Goal: Transaction & Acquisition: Download file/media

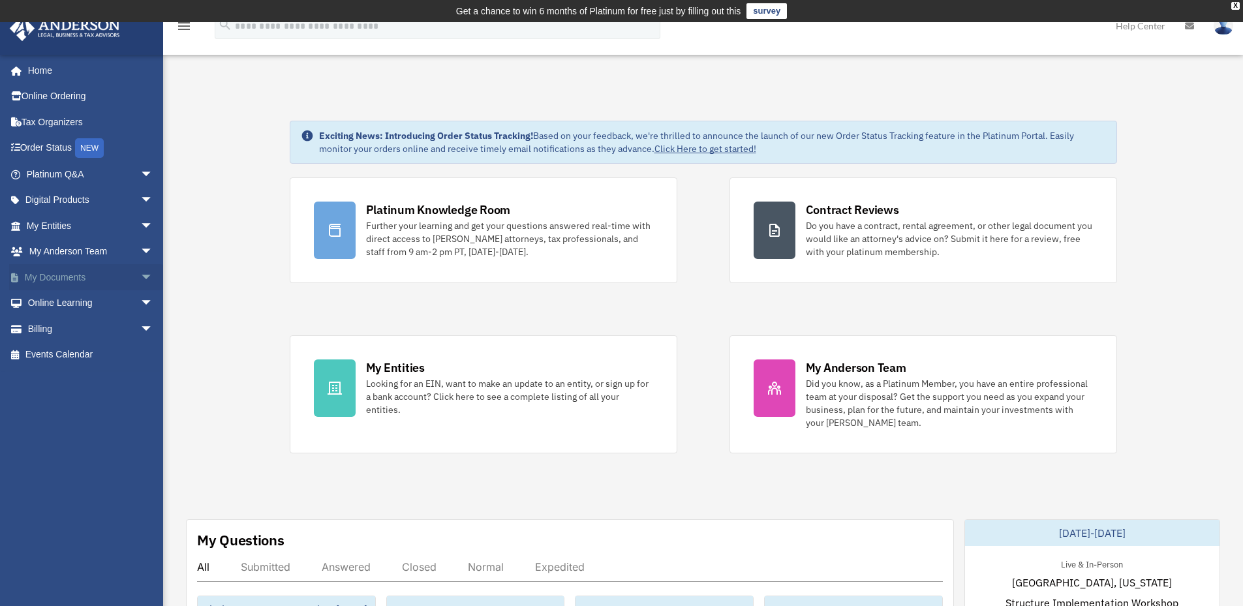
click at [140, 275] on span "arrow_drop_down" at bounding box center [153, 277] width 26 height 27
click at [57, 299] on link "Box" at bounding box center [95, 303] width 155 height 26
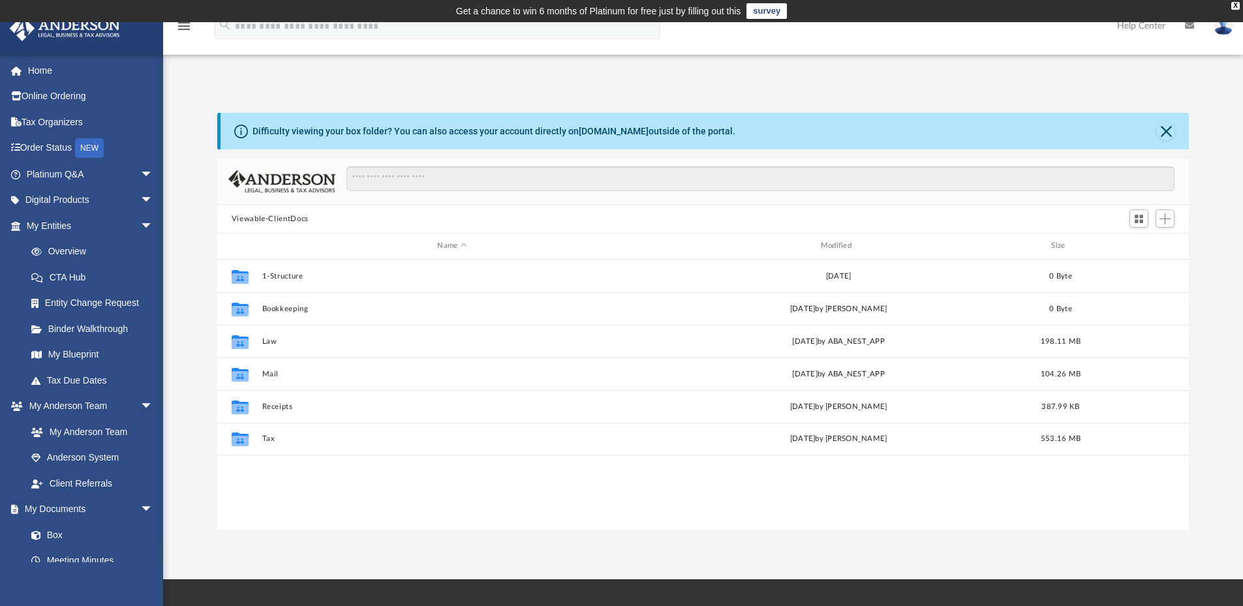
scroll to position [287, 962]
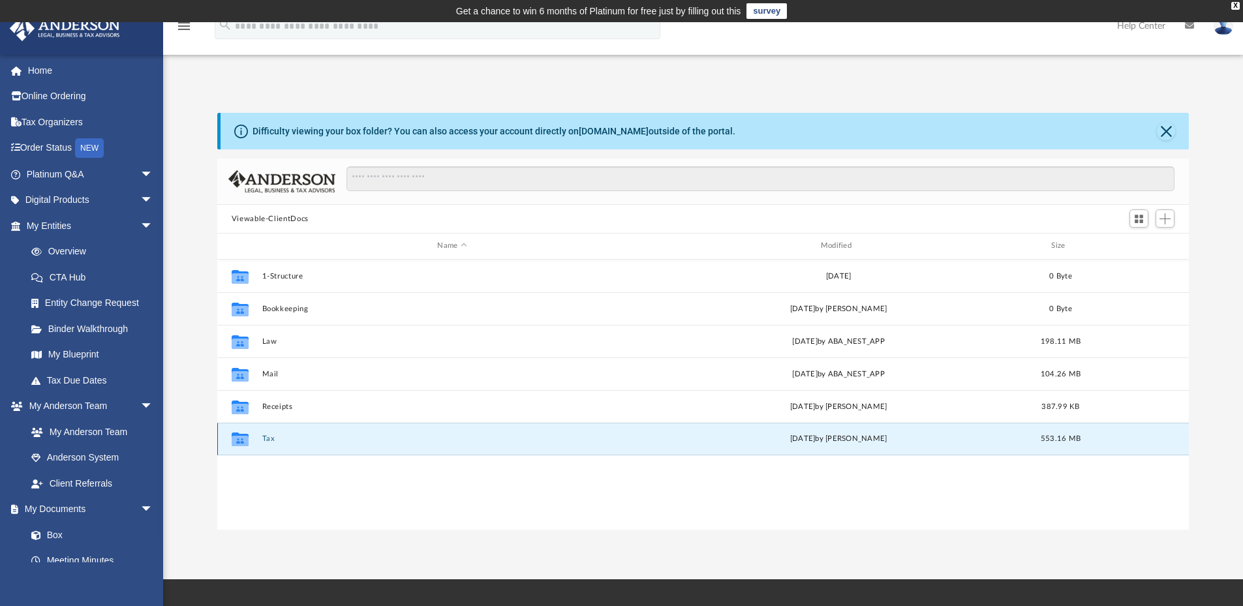
click at [268, 440] on button "Tax" at bounding box center [452, 438] width 380 height 8
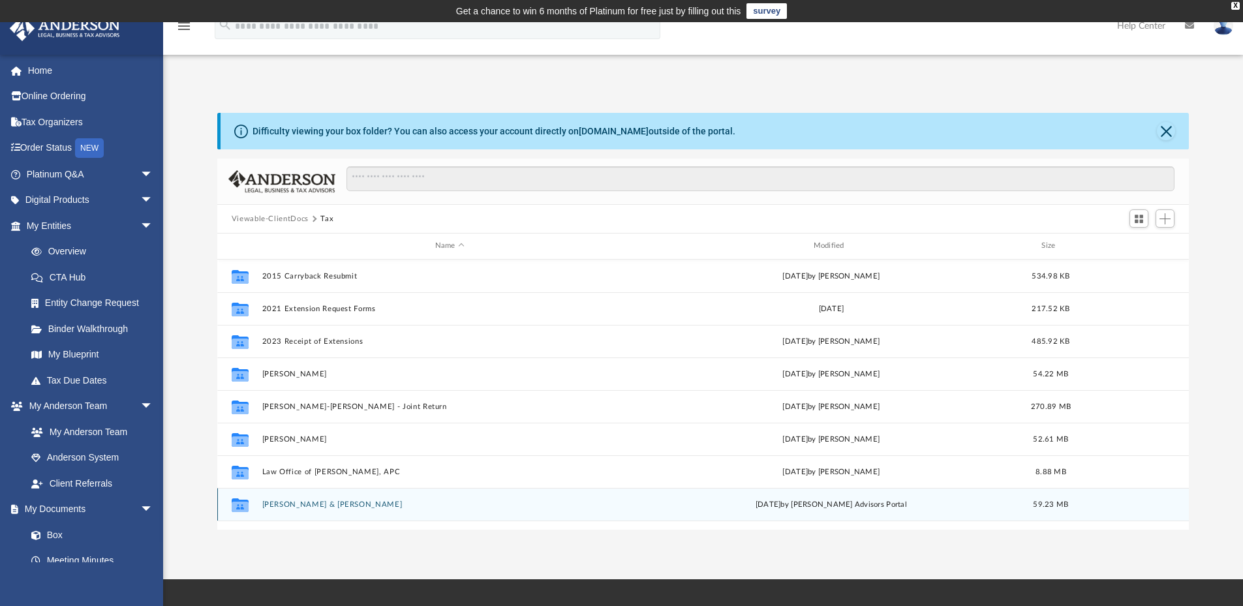
click at [782, 506] on div "[DATE] by [PERSON_NAME] Advisors Portal" at bounding box center [831, 504] width 376 height 12
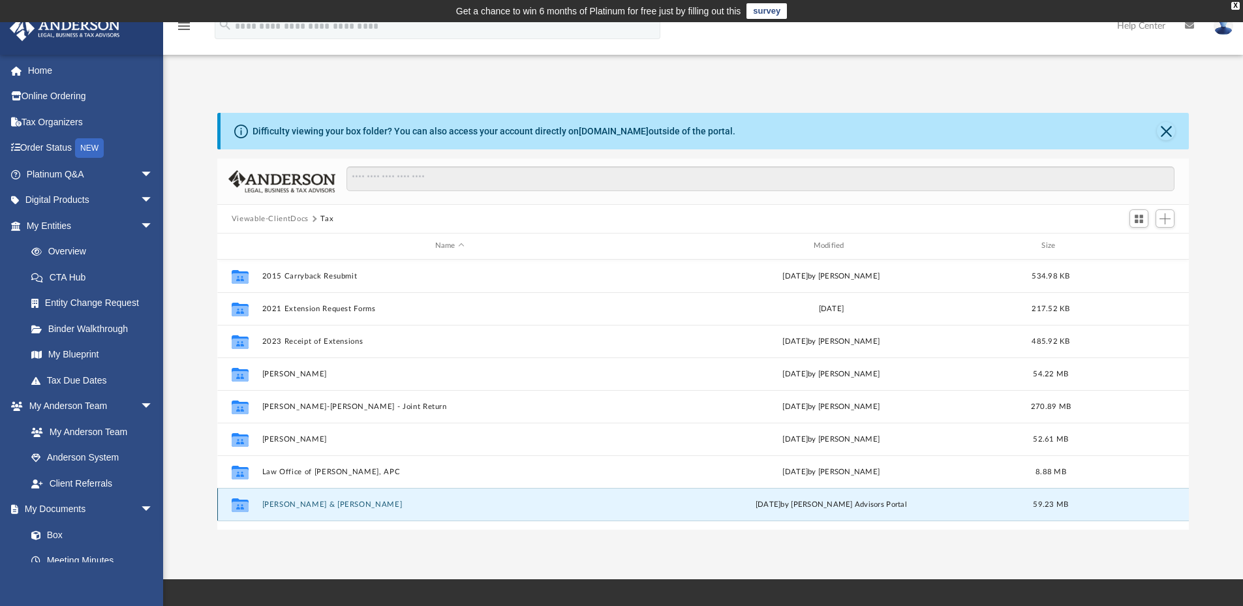
click at [282, 503] on button "[PERSON_NAME] & [PERSON_NAME]" at bounding box center [450, 504] width 376 height 8
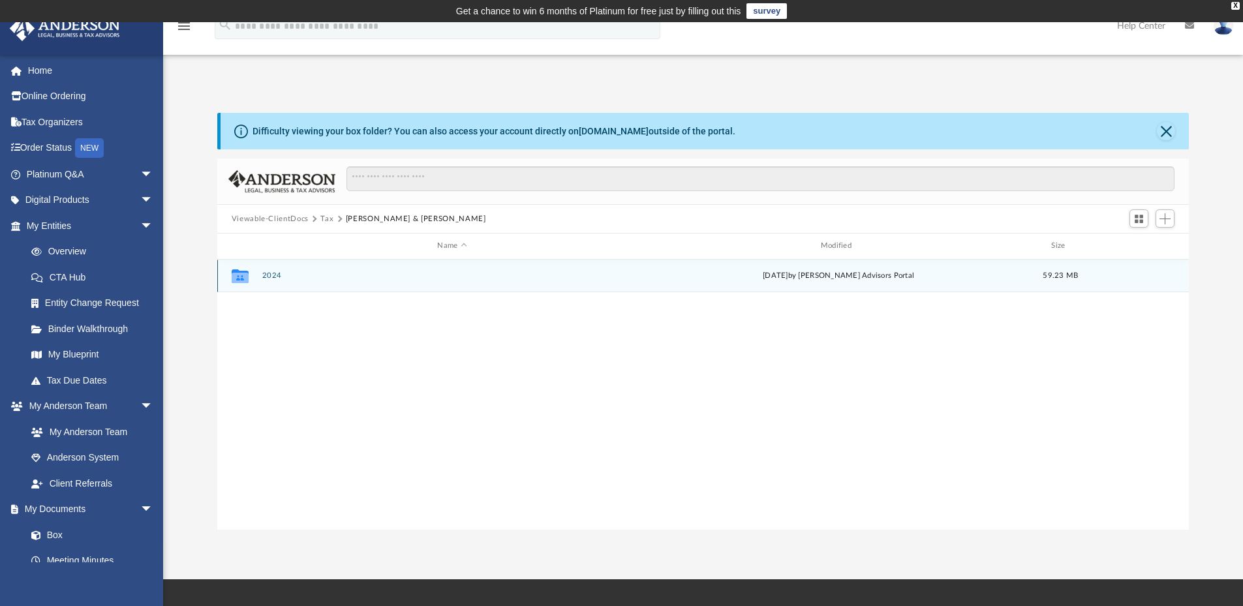
click at [270, 275] on button "2024" at bounding box center [452, 275] width 380 height 8
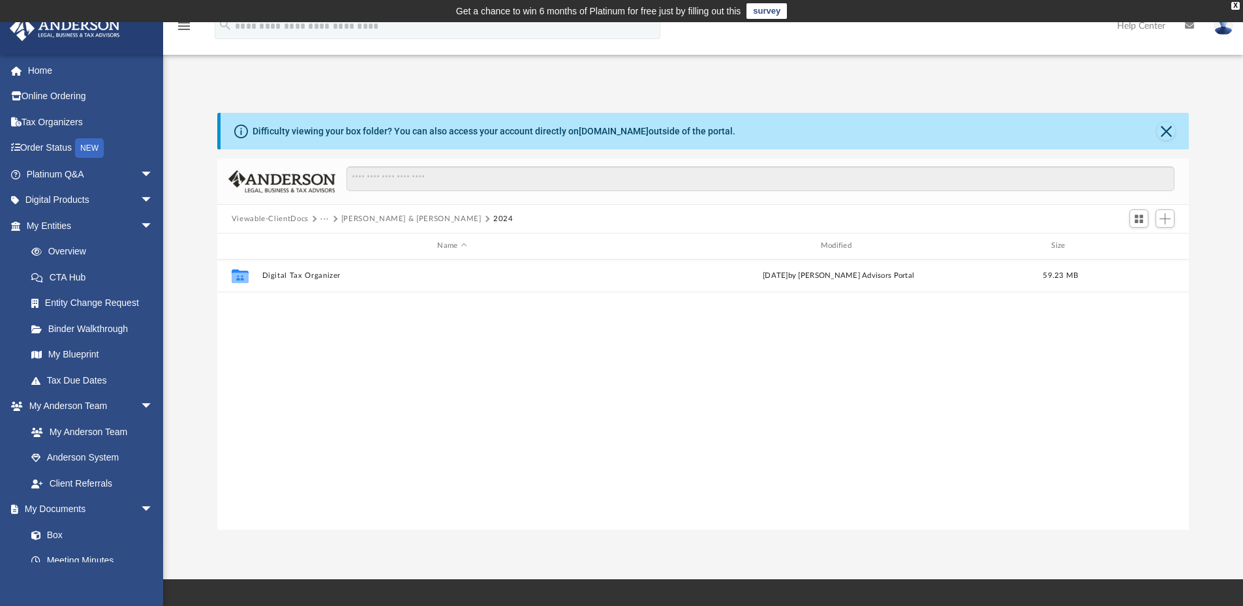
click at [389, 217] on button "Pando, Eloy & Cho, Gabriel" at bounding box center [411, 219] width 140 height 12
click at [389, 217] on button "Pando, Eloy & Cho, Gabriel" at bounding box center [416, 219] width 140 height 12
click at [322, 221] on button "Tax" at bounding box center [326, 219] width 13 height 12
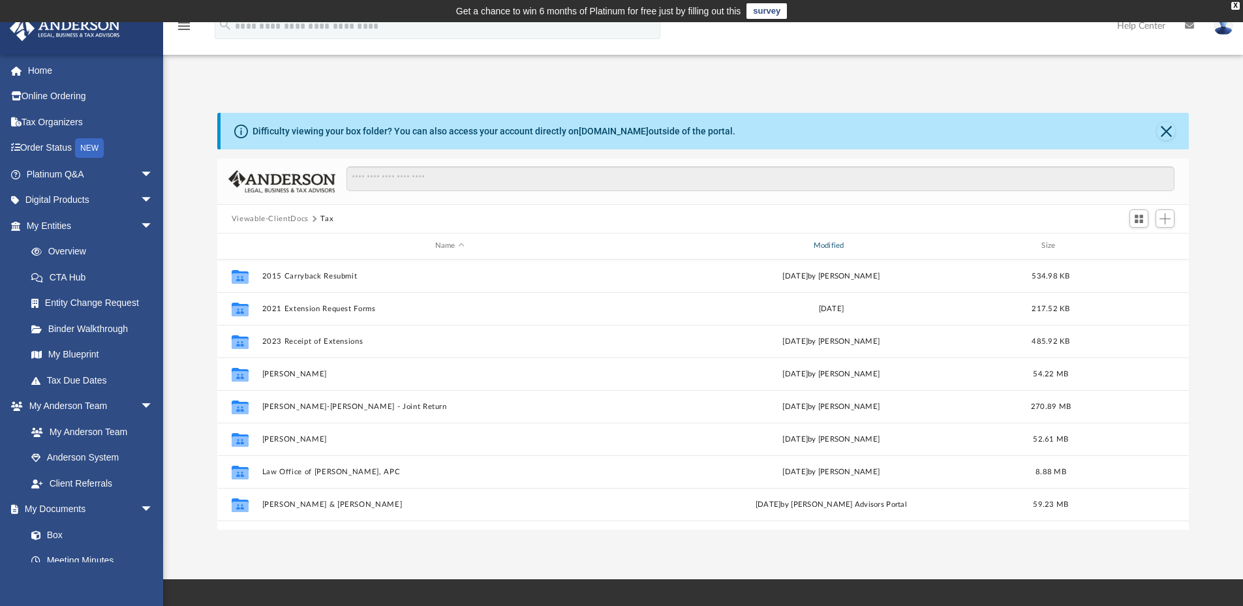
click at [827, 245] on div "Modified" at bounding box center [831, 246] width 376 height 12
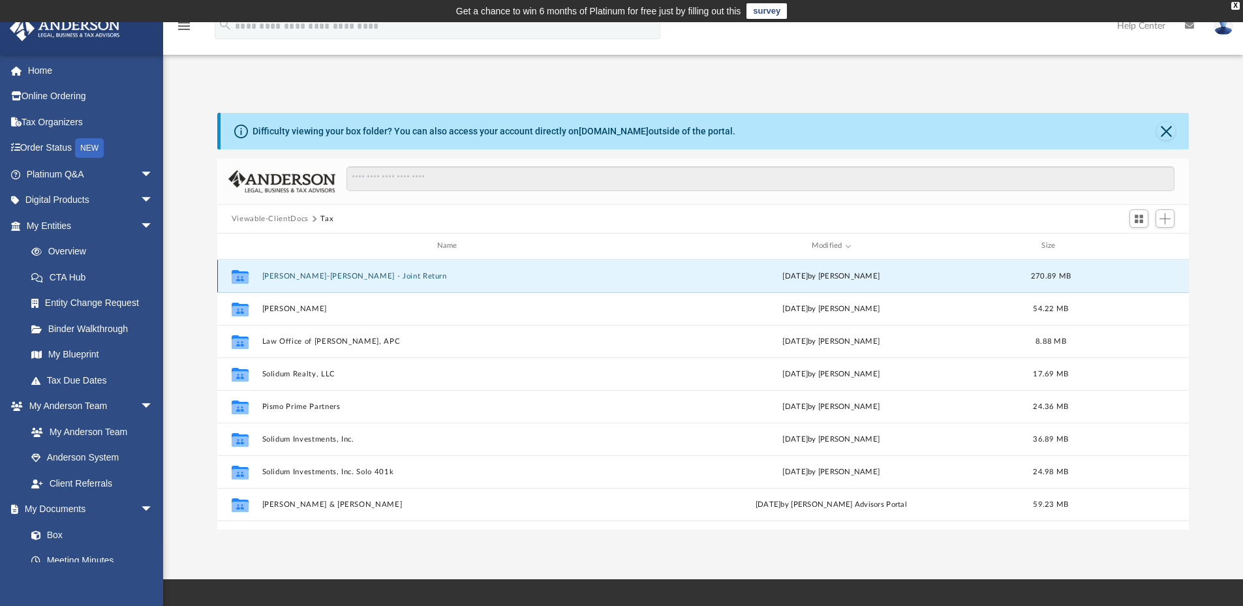
click at [330, 272] on button "Eloy S Pando-Gabriel Y Cho - Joint Return" at bounding box center [450, 276] width 376 height 8
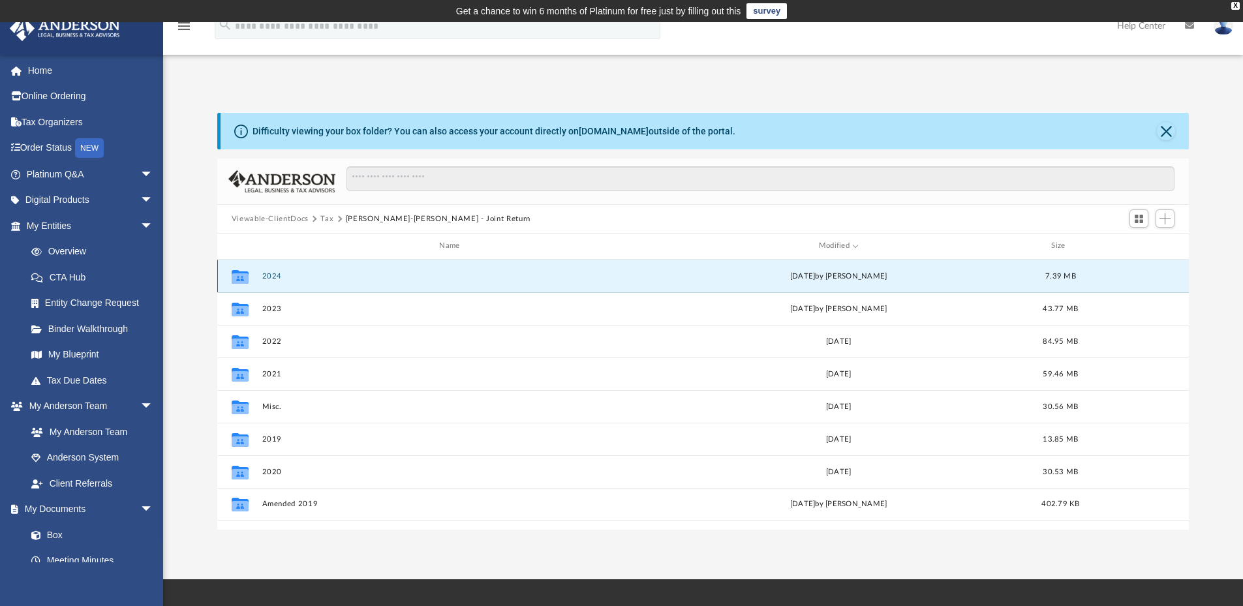
click at [269, 273] on button "2024" at bounding box center [452, 276] width 380 height 8
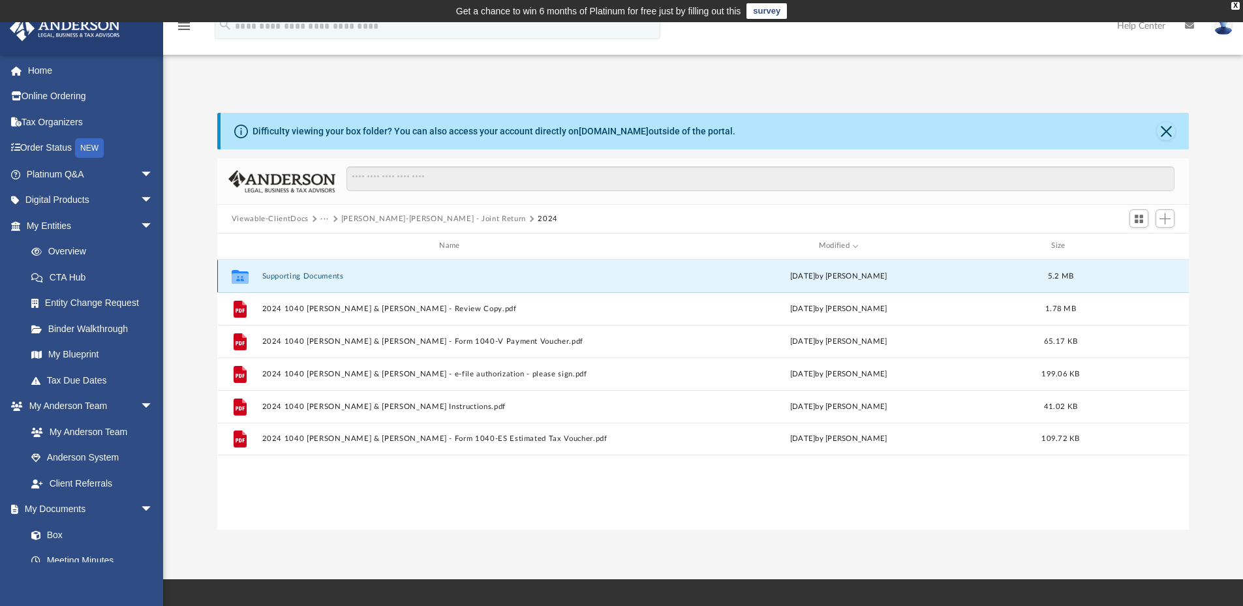
click at [269, 273] on button "Supporting Documents" at bounding box center [452, 276] width 380 height 8
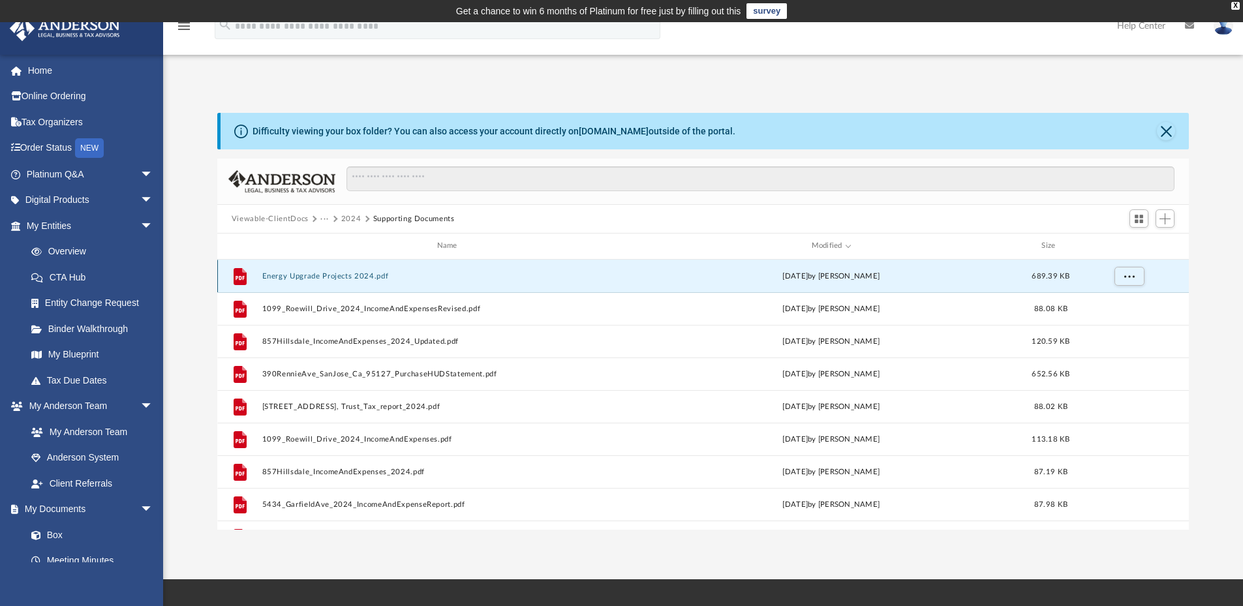
click at [292, 273] on button "Energy Upgrade Projects 2024.pdf" at bounding box center [450, 276] width 376 height 8
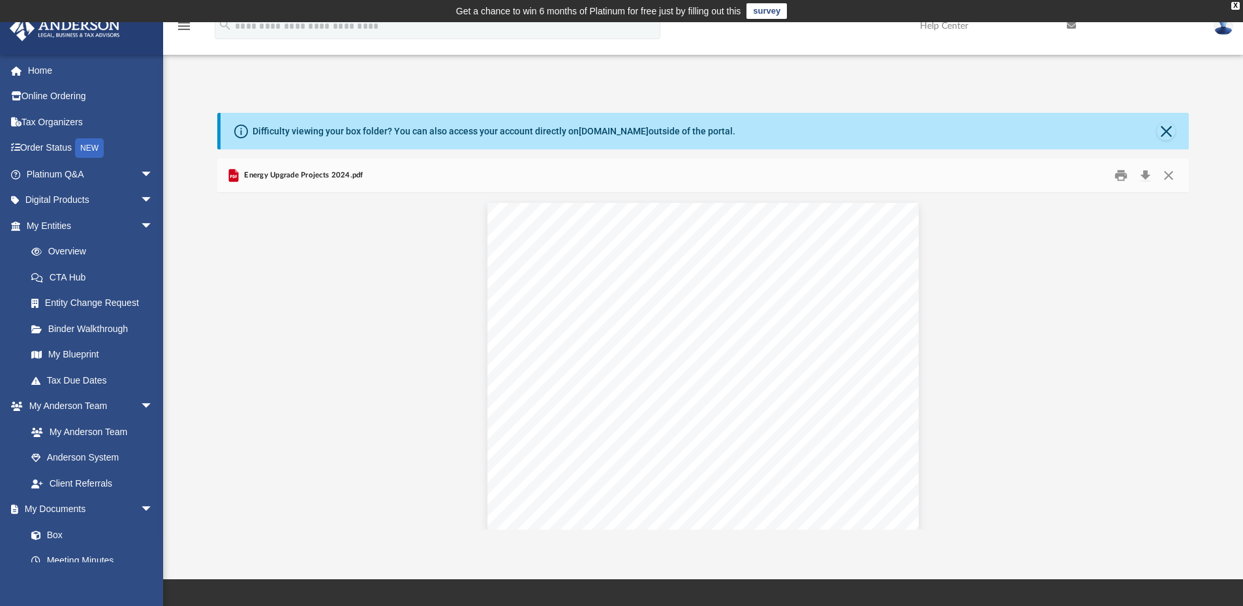
click at [737, 367] on div "Energy Upgrade Projects 2023 which qualify for the federal 30% energy tax credi…" at bounding box center [702, 369] width 431 height 333
click at [738, 359] on div "Energy Upgrade Projects 2023 which qualify for the federal 30% energy tax credi…" at bounding box center [702, 369] width 431 height 333
click at [1144, 175] on button "Download" at bounding box center [1144, 176] width 23 height 20
